Goal: Task Accomplishment & Management: Manage account settings

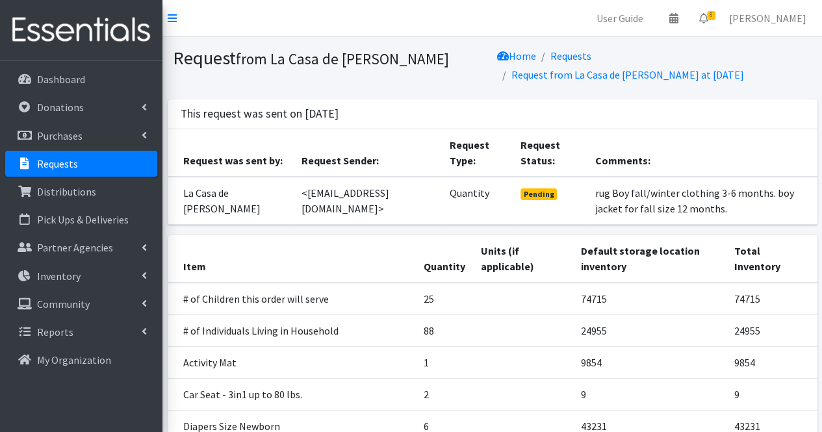
drag, startPoint x: 0, startPoint y: 0, endPoint x: 114, endPoint y: 157, distance: 193.8
click at [114, 157] on link "Requests" at bounding box center [81, 164] width 152 height 26
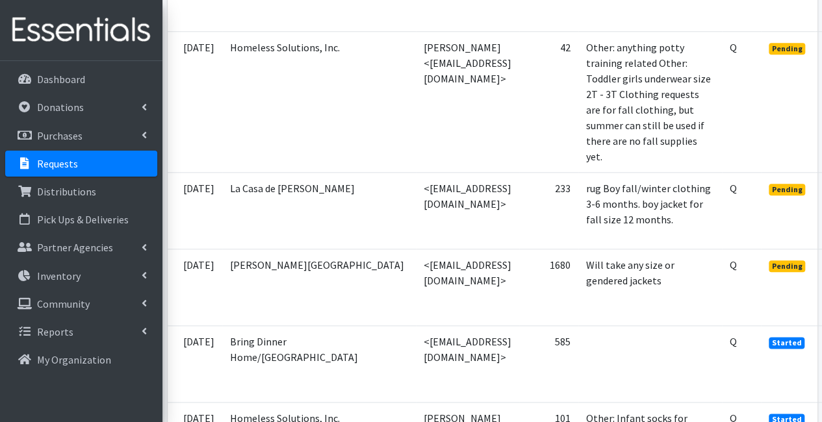
scroll to position [610, 110]
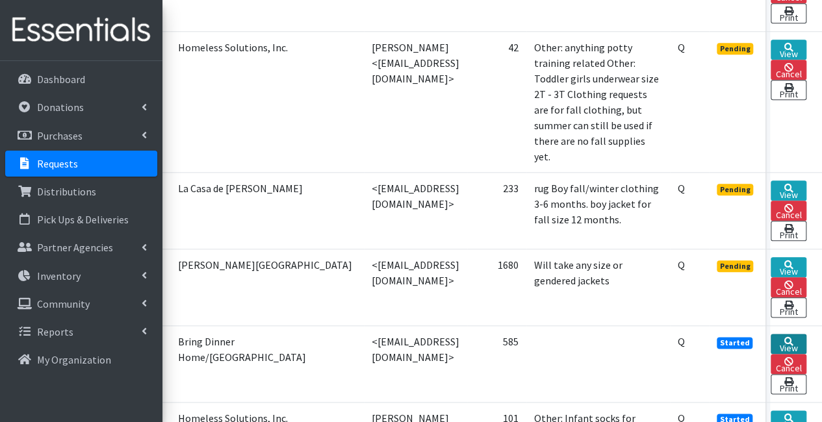
click at [779, 334] on link "View" at bounding box center [788, 344] width 36 height 20
